Goal: Check status

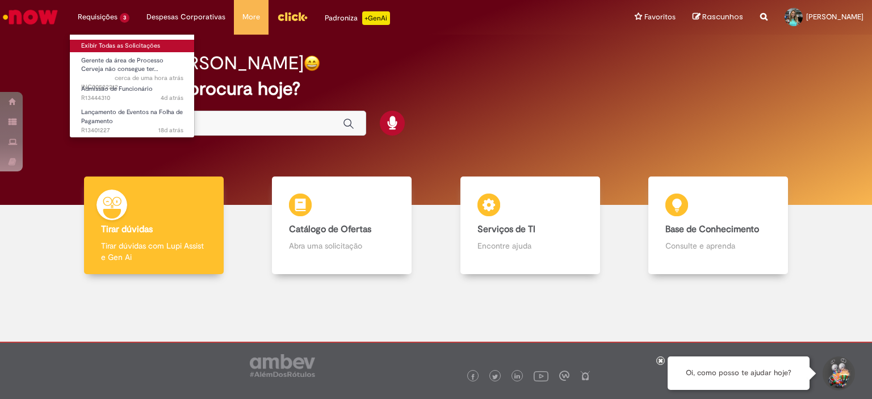
click at [122, 50] on link "Exibir Todas as Solicitações" at bounding box center [132, 46] width 125 height 12
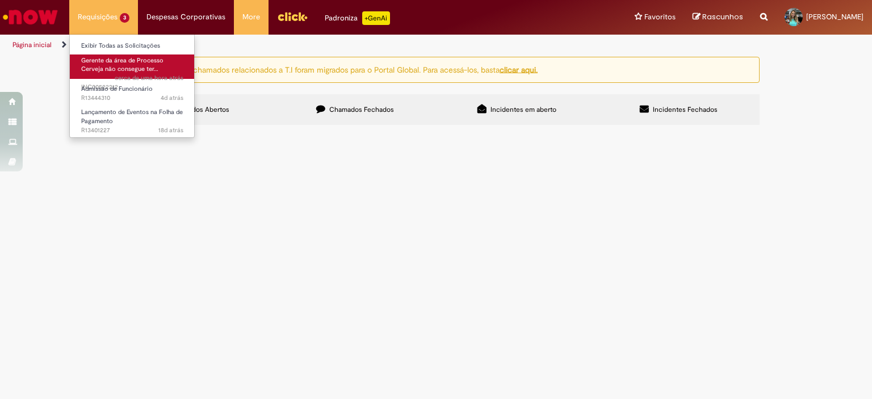
click at [118, 72] on span "Gerente da área de Processo Cerveja não consegue ter…" at bounding box center [122, 65] width 82 height 18
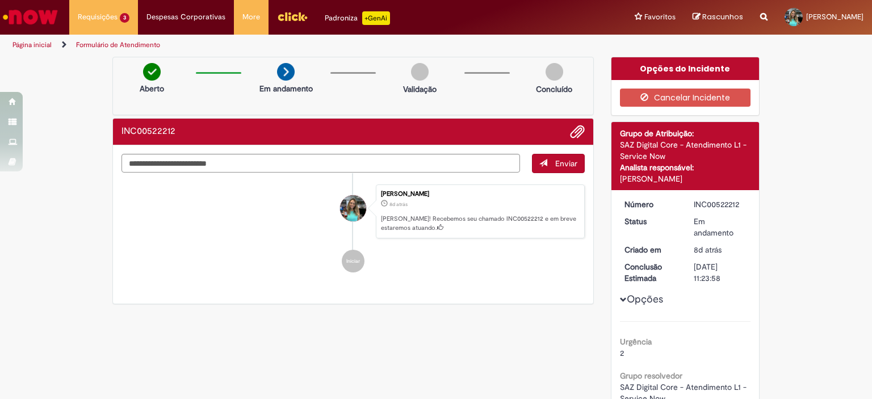
click at [51, 13] on img "Ir para a Homepage" at bounding box center [30, 17] width 58 height 23
